Goal: Transaction & Acquisition: Purchase product/service

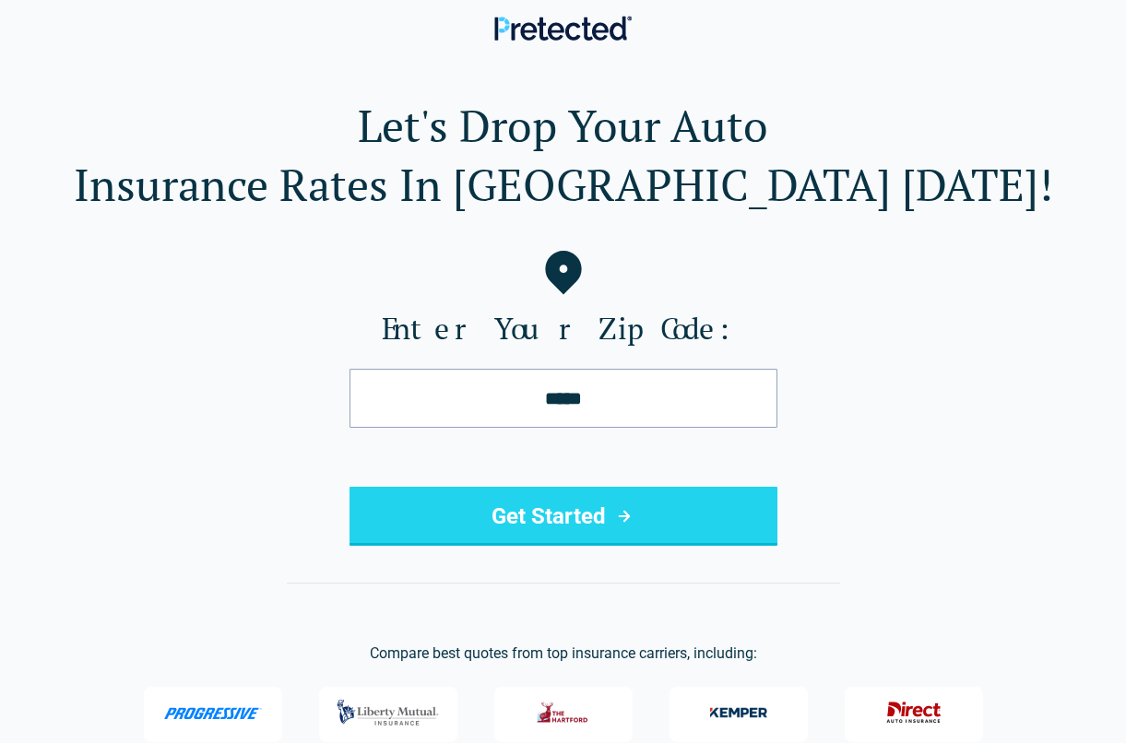
type input "*****"
click at [349, 487] on button "Get Started" at bounding box center [563, 516] width 428 height 59
